Goal: Navigation & Orientation: Go to known website

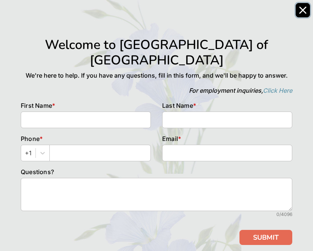
click at [299, 14] on icon "Close" at bounding box center [303, 10] width 8 height 8
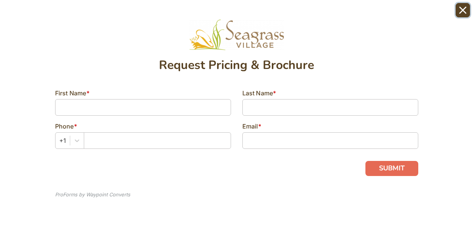
click at [460, 13] on icon "Close" at bounding box center [463, 10] width 6 height 6
